Goal: Transaction & Acquisition: Purchase product/service

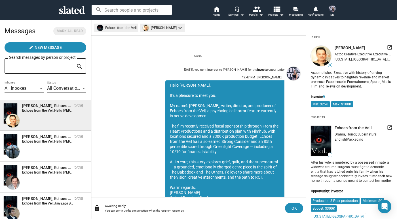
scroll to position [25, 0]
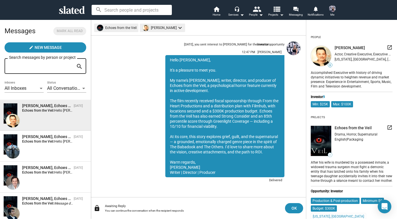
click at [275, 13] on mat-icon "view_list" at bounding box center [276, 9] width 8 height 8
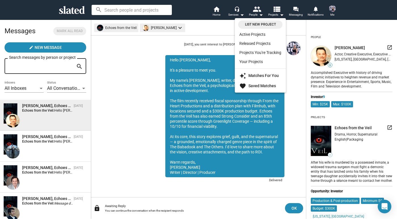
click at [261, 12] on div at bounding box center [198, 109] width 397 height 219
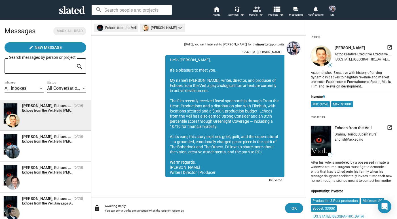
click at [260, 12] on mat-icon "people" at bounding box center [257, 9] width 8 height 8
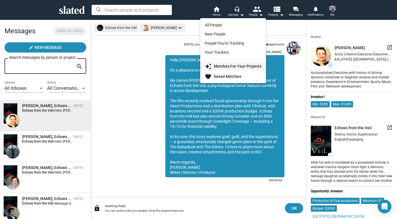
click at [237, 63] on link "auto_awesome Matches For Your Projects" at bounding box center [233, 66] width 66 height 9
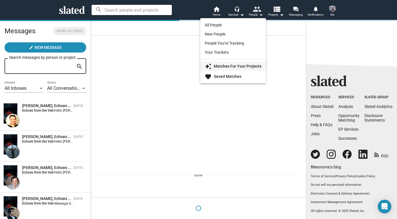
scroll to position [0, 0]
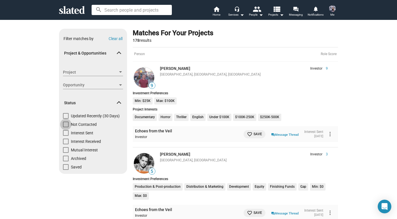
click at [69, 123] on label "Not Contacted" at bounding box center [80, 125] width 34 height 9
click at [66, 127] on input "Not Contacted" at bounding box center [65, 127] width 0 height 0
checkbox input "true"
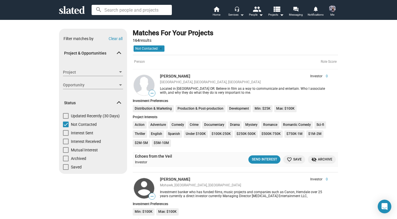
click at [239, 16] on mat-icon "arrow_drop_down" at bounding box center [241, 14] width 7 height 7
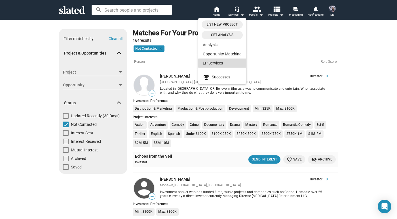
click at [223, 63] on link "EP Services" at bounding box center [222, 62] width 48 height 9
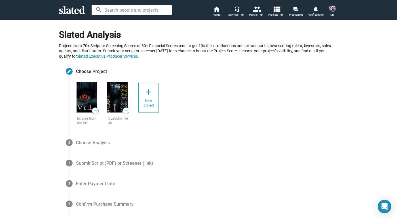
click at [80, 101] on img at bounding box center [87, 97] width 20 height 30
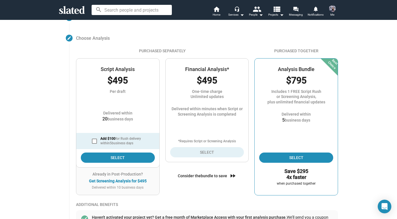
scroll to position [56, 0]
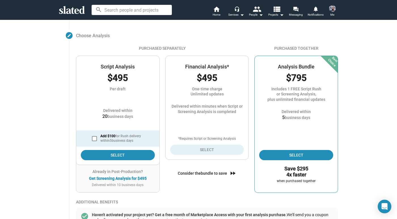
click at [123, 119] on div "Delivered within 20 business days Add $100 for Rush delivery within 5 business …" at bounding box center [117, 120] width 83 height 45
click at [120, 153] on span "Select" at bounding box center [117, 155] width 65 height 10
